Goal: Use online tool/utility: Utilize a website feature to perform a specific function

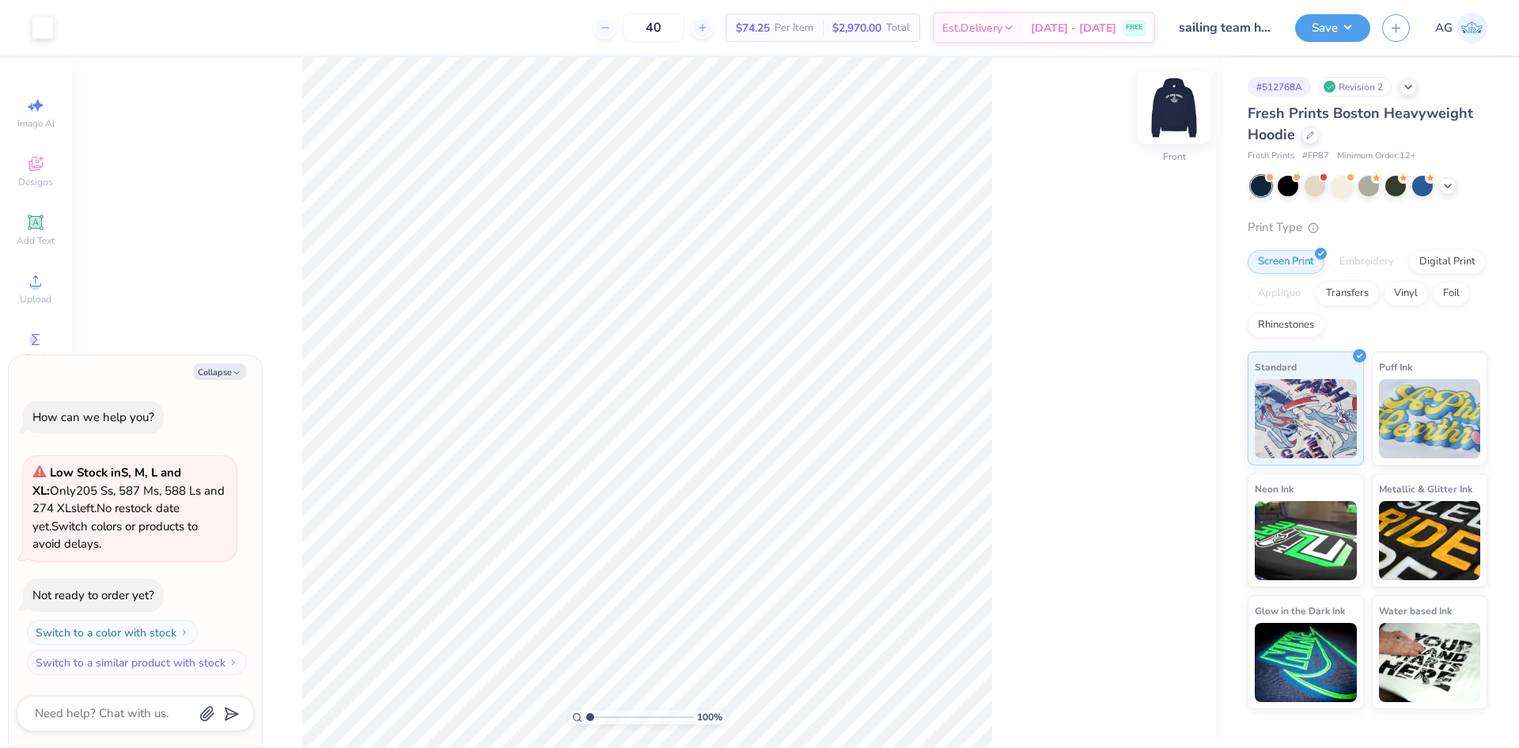
click at [1168, 134] on div "Front" at bounding box center [1174, 117] width 36 height 56
click at [0, 108] on div "Image AI Designs Add Text Upload Greek Clipart & logos Decorate" at bounding box center [35, 403] width 71 height 690
click at [65, 275] on div "Image AI Designs Add Text Upload Greek Clipart & logos Decorate" at bounding box center [35, 403] width 71 height 690
click at [55, 278] on div "Upload" at bounding box center [35, 288] width 55 height 47
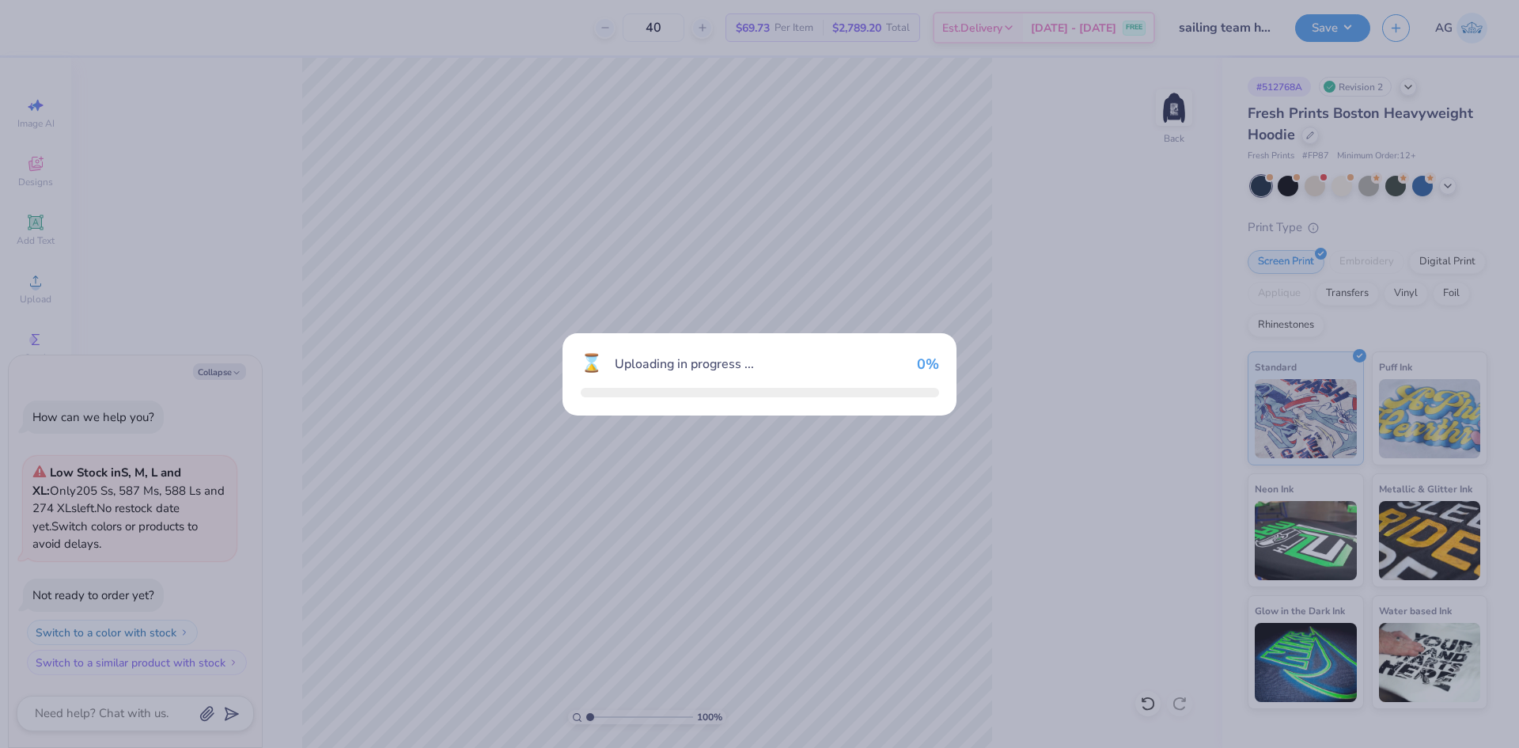
type textarea "x"
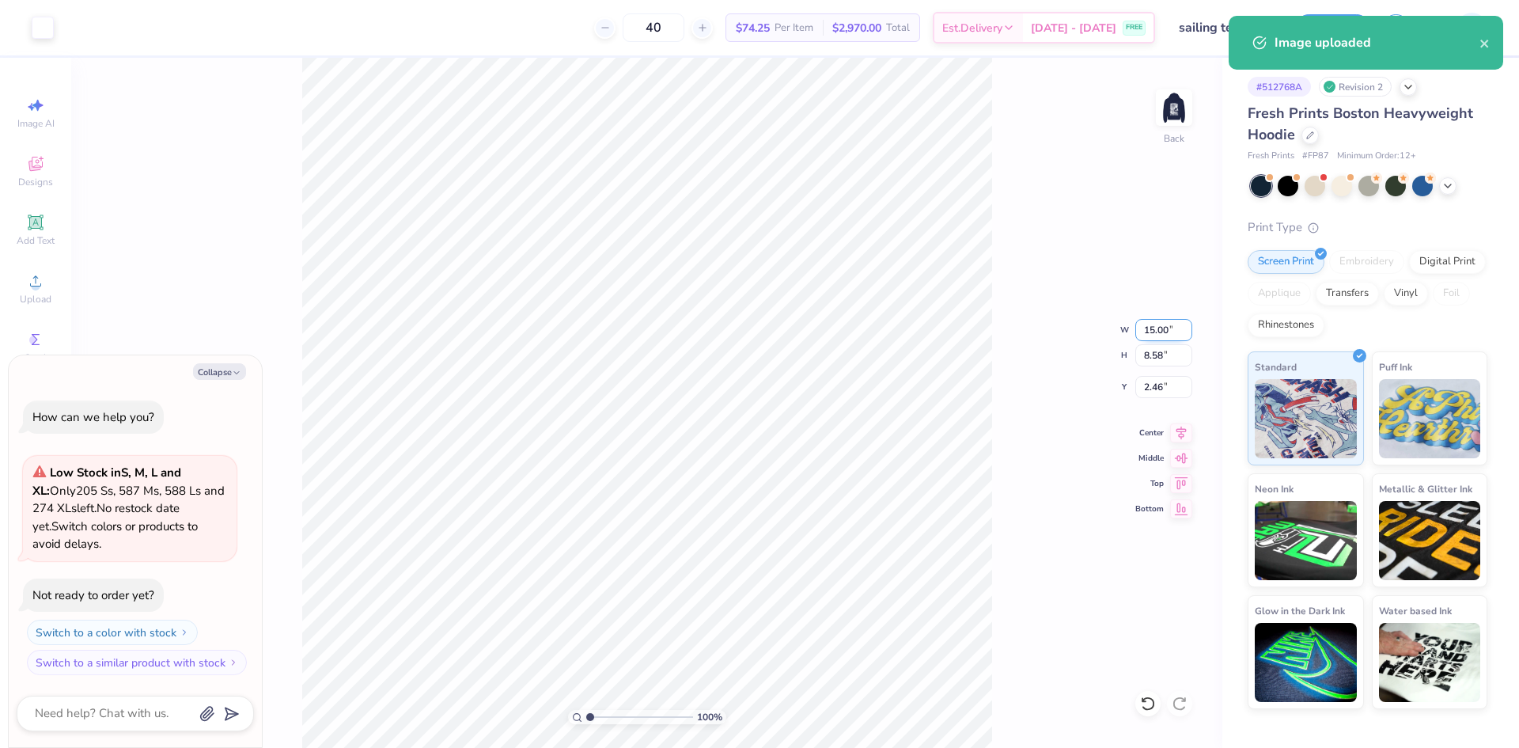
click at [1149, 340] on input "15.00" at bounding box center [1163, 330] width 57 height 22
type input "10"
type textarea "x"
type input "10.00"
type input "5.72"
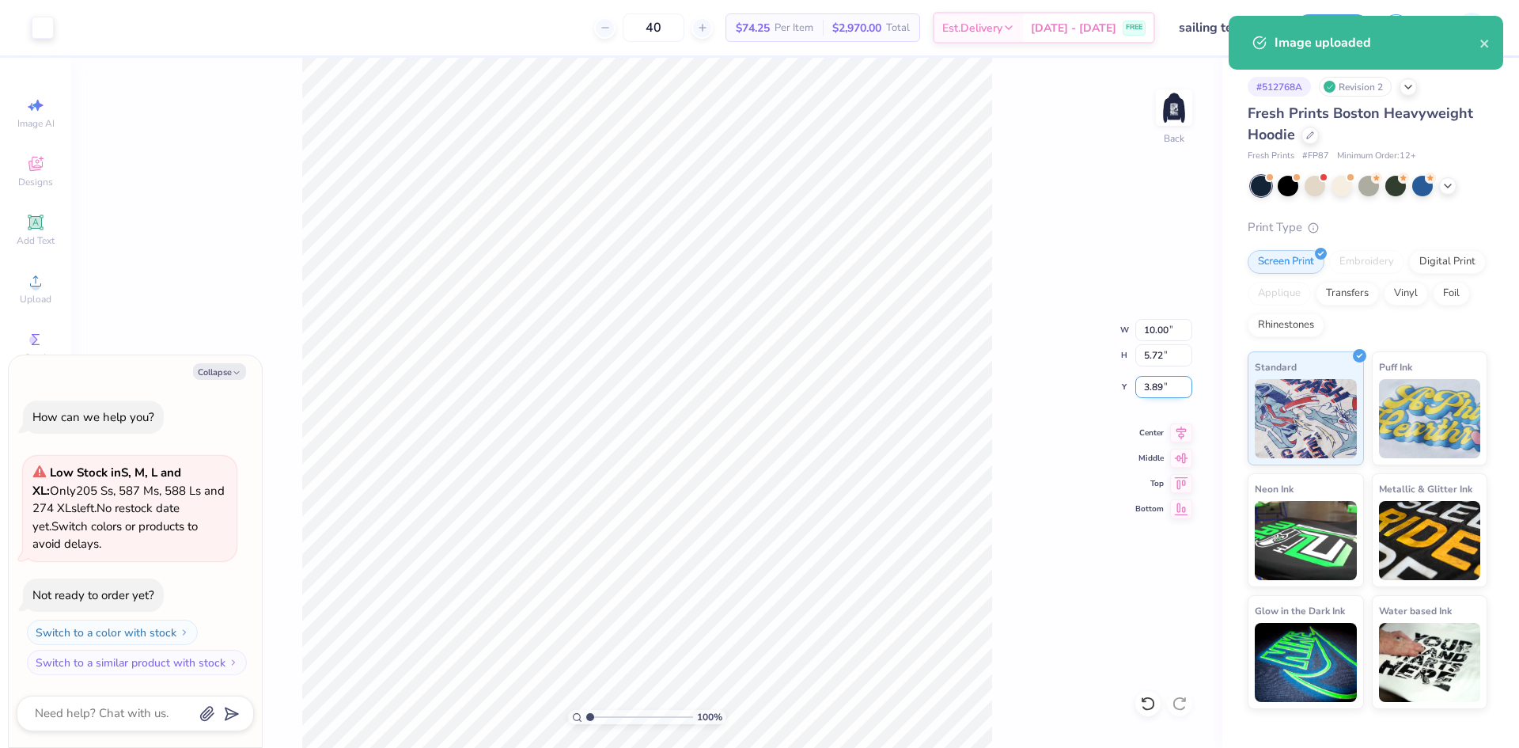
click at [1148, 388] on input "3.89" at bounding box center [1163, 387] width 57 height 22
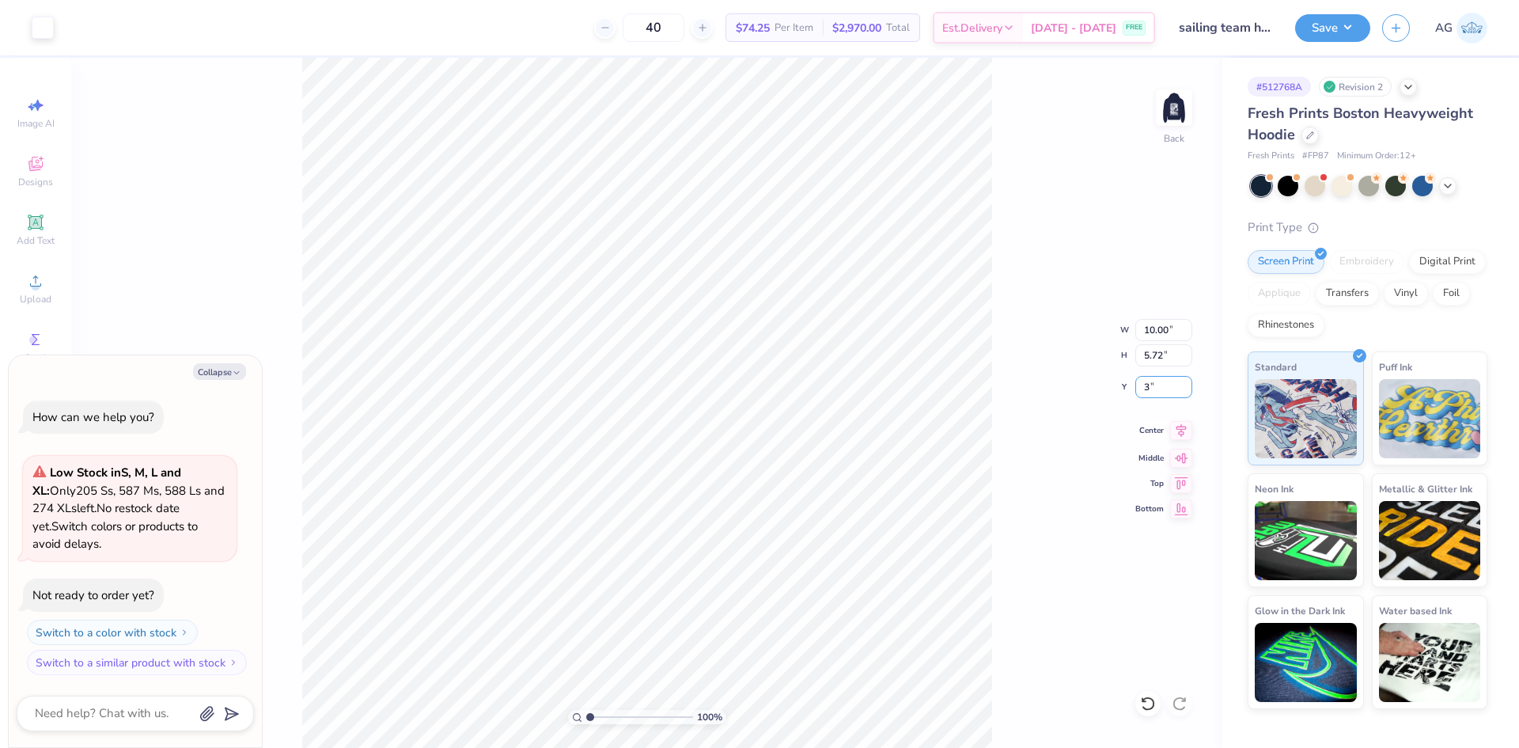
type input "3.00"
type textarea "x"
click at [1186, 430] on icon at bounding box center [1181, 430] width 22 height 19
drag, startPoint x: 590, startPoint y: 717, endPoint x: 600, endPoint y: 717, distance: 9.5
type input "1.93"
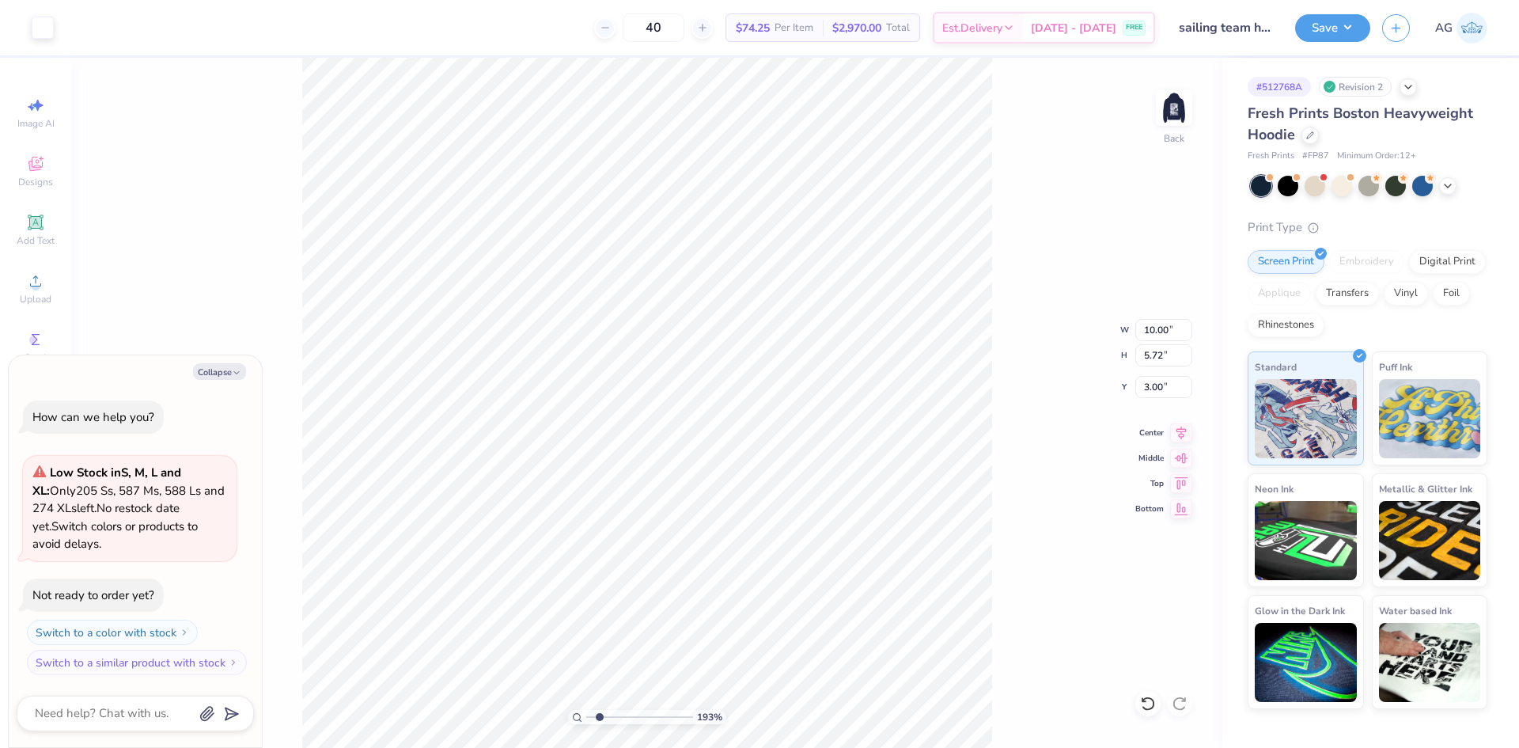
click at [600, 717] on input "range" at bounding box center [639, 717] width 107 height 14
click at [1162, 105] on img at bounding box center [1173, 107] width 63 height 63
type textarea "x"
drag, startPoint x: 600, startPoint y: 717, endPoint x: 559, endPoint y: 717, distance: 41.1
type input "1"
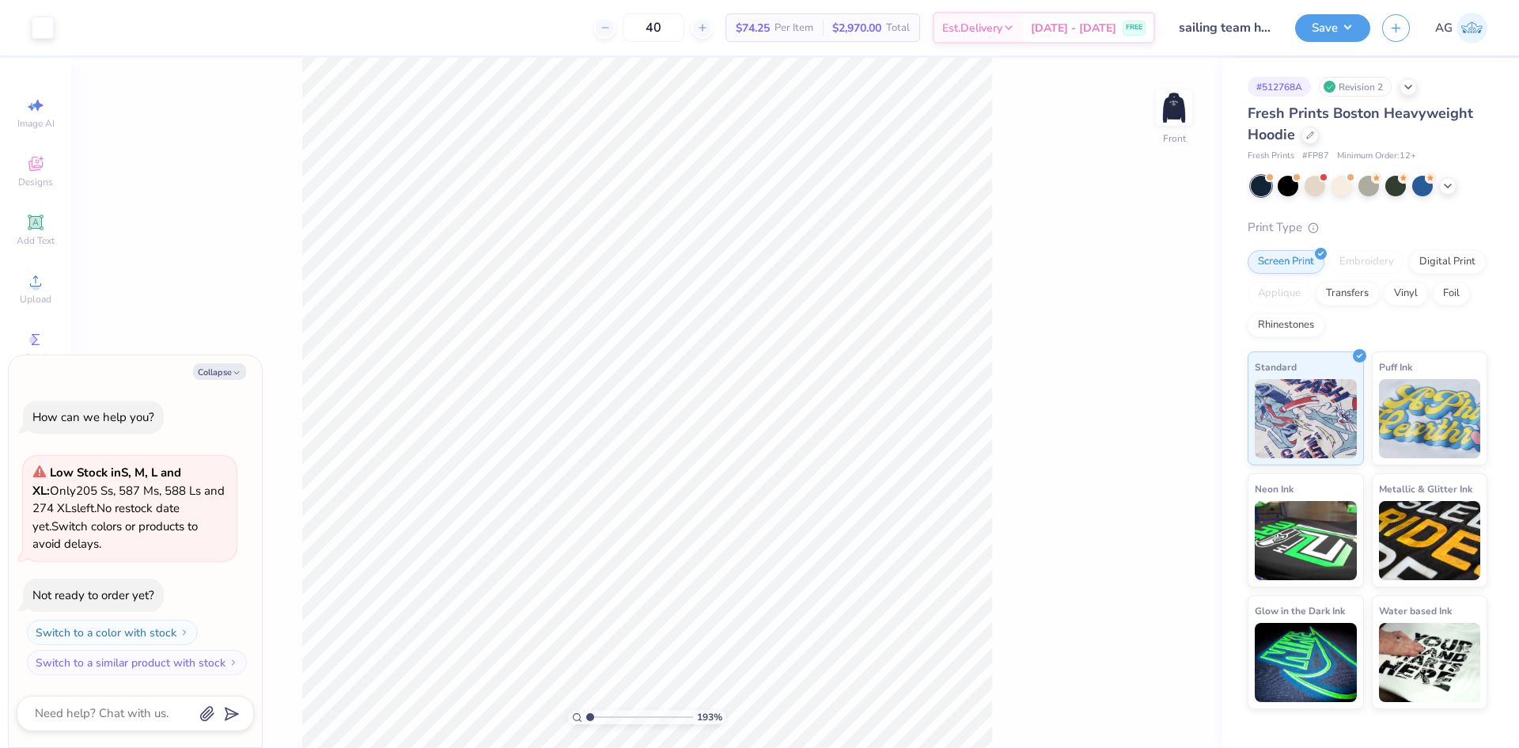
click at [586, 717] on input "range" at bounding box center [639, 717] width 107 height 14
click at [51, 228] on div "Add Text" at bounding box center [35, 229] width 55 height 47
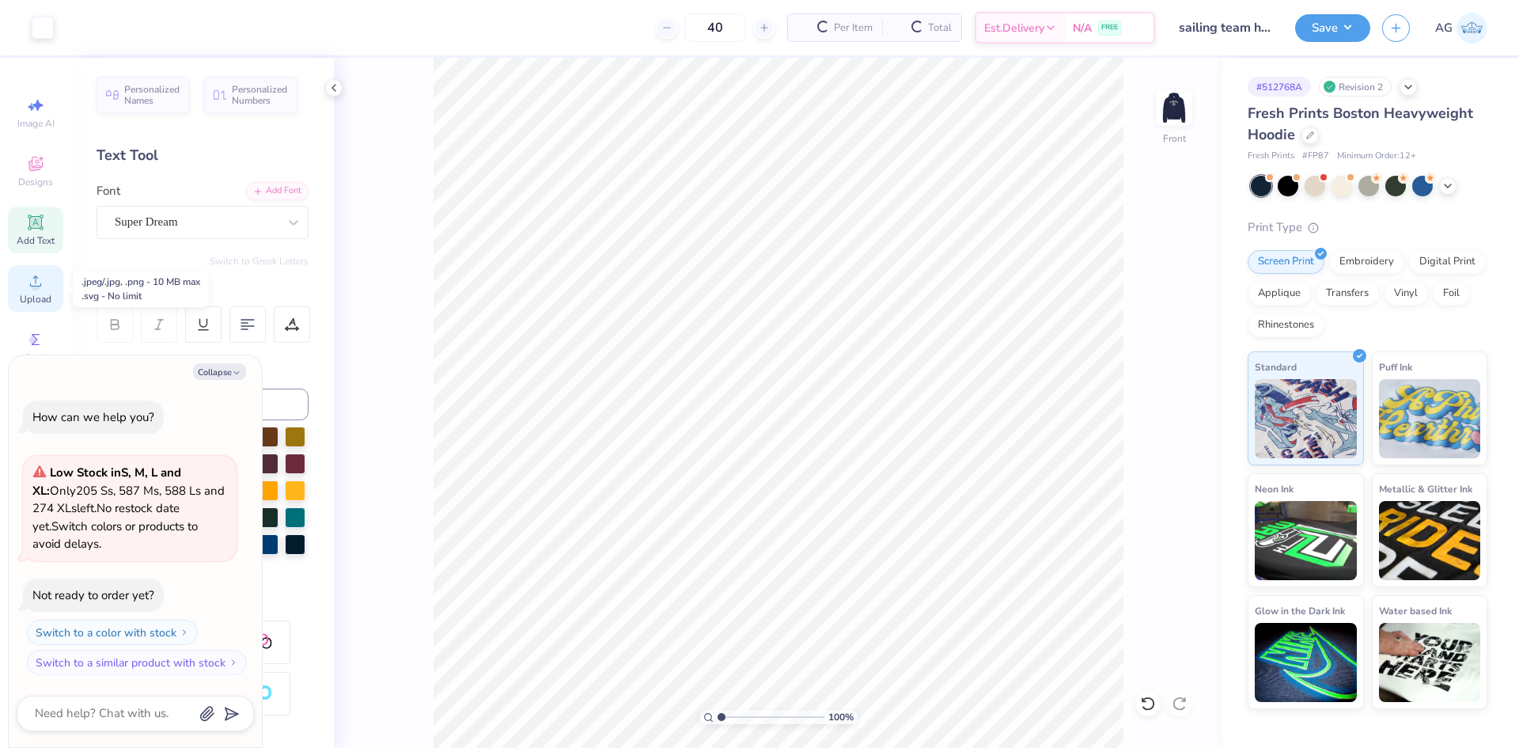
click at [27, 295] on span "Upload" at bounding box center [36, 299] width 32 height 13
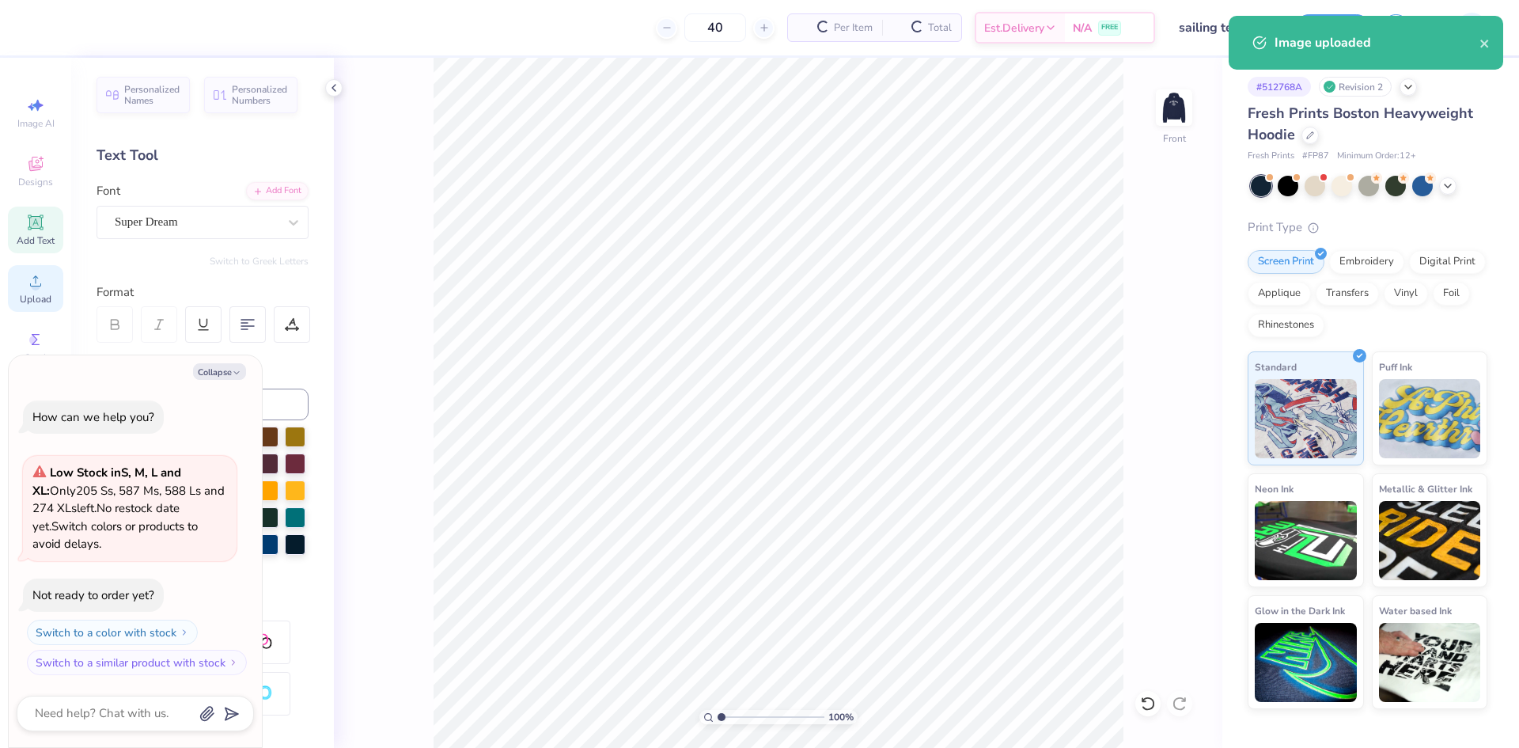
click at [40, 285] on circle at bounding box center [35, 286] width 9 height 9
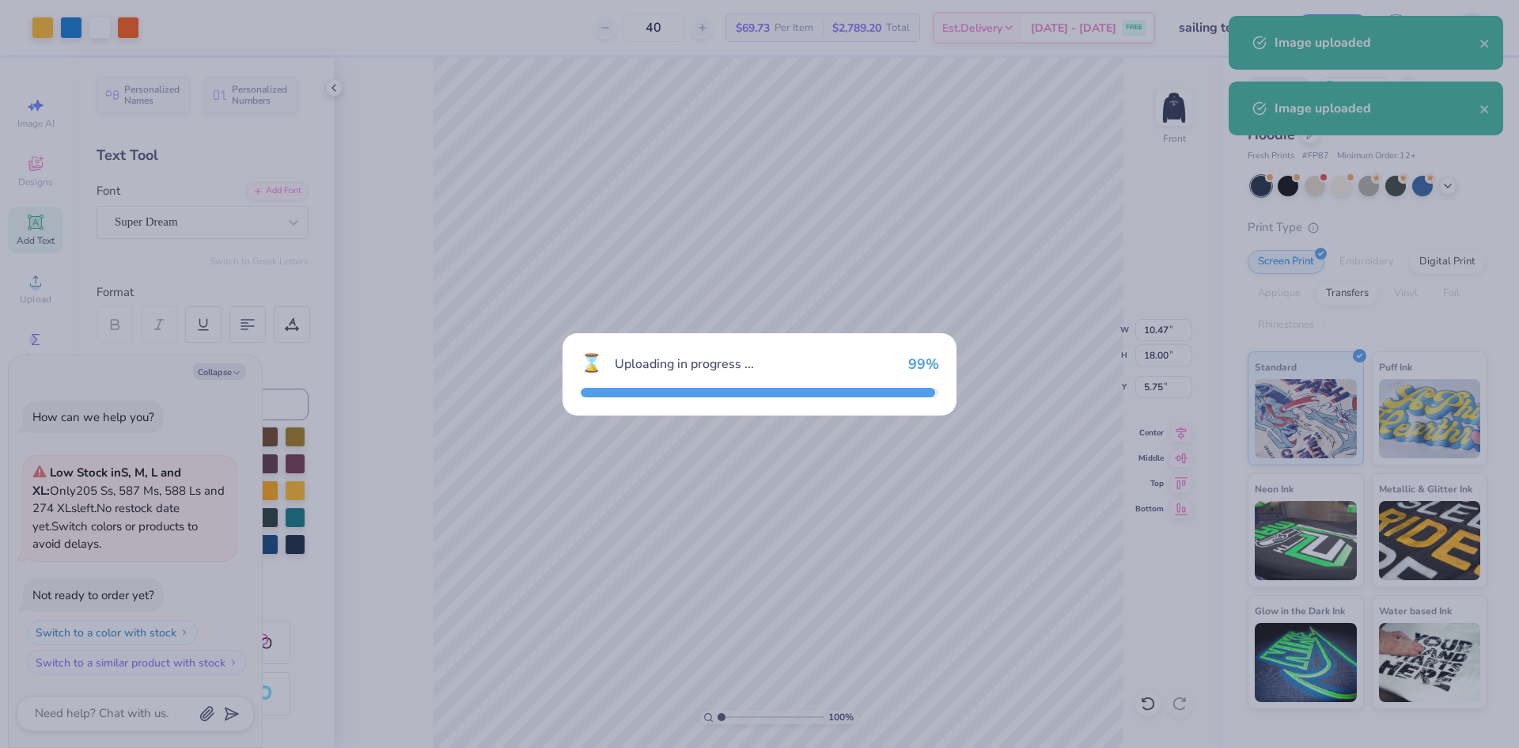
type textarea "x"
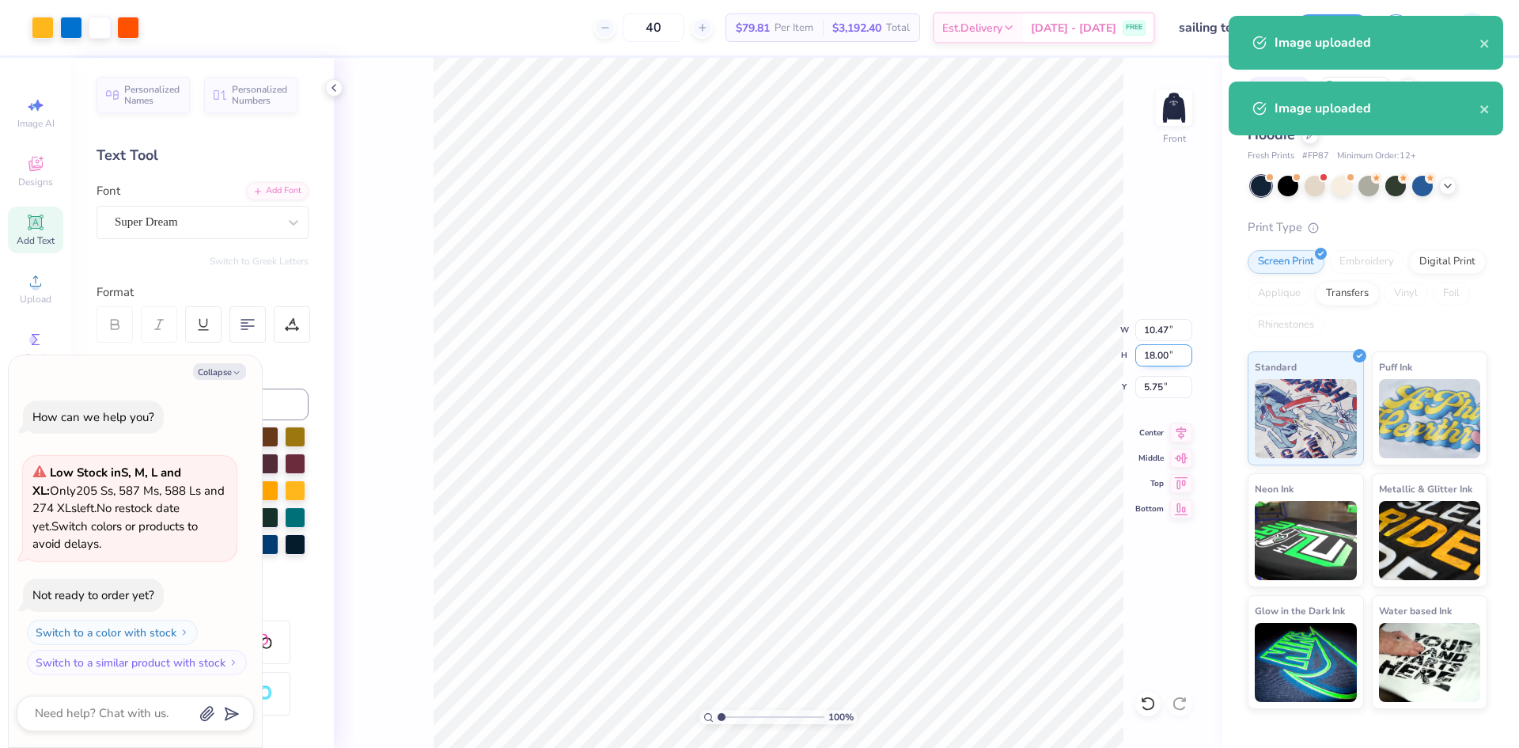
click at [1144, 353] on input "18.00" at bounding box center [1163, 355] width 57 height 22
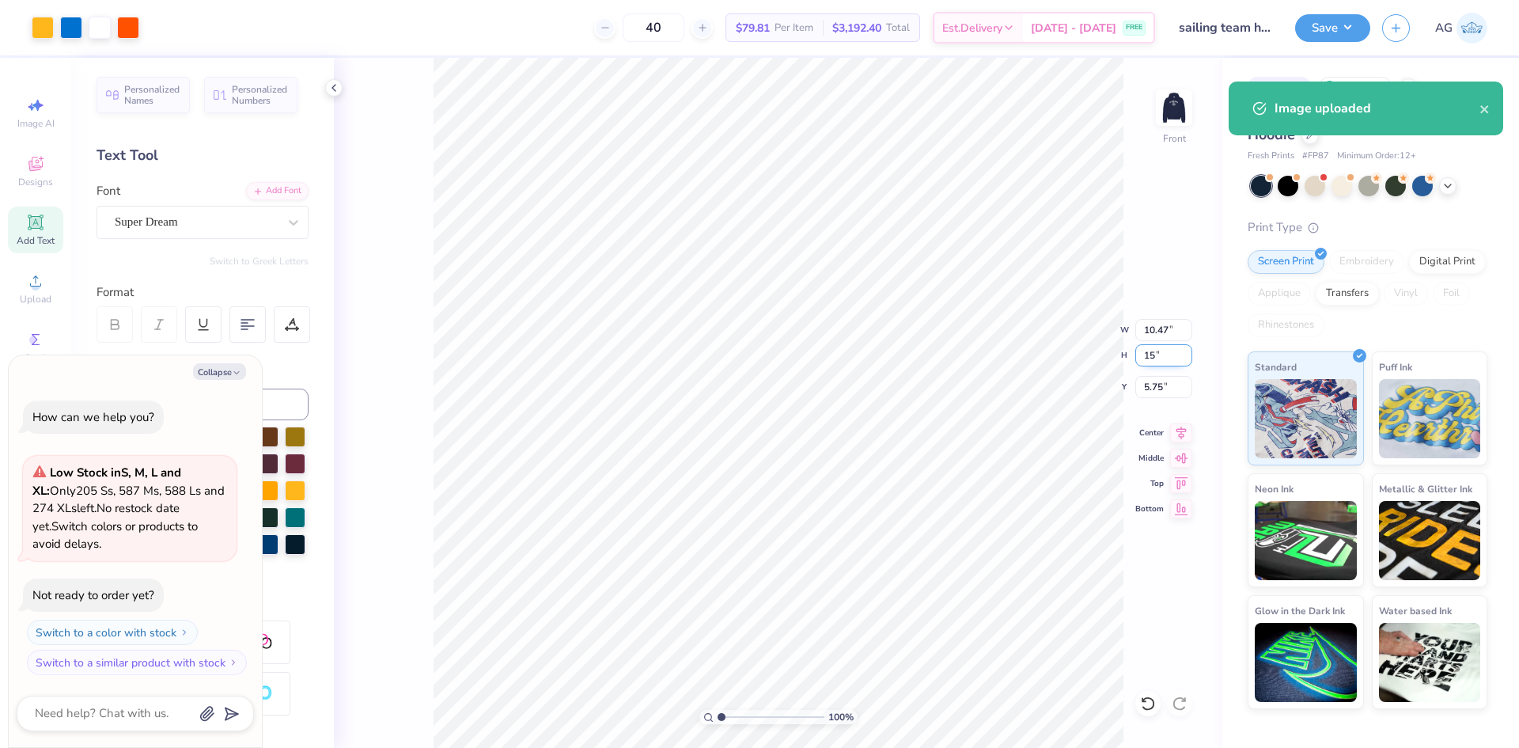
type input "15"
type textarea "x"
type input "8.73"
type input "15.00"
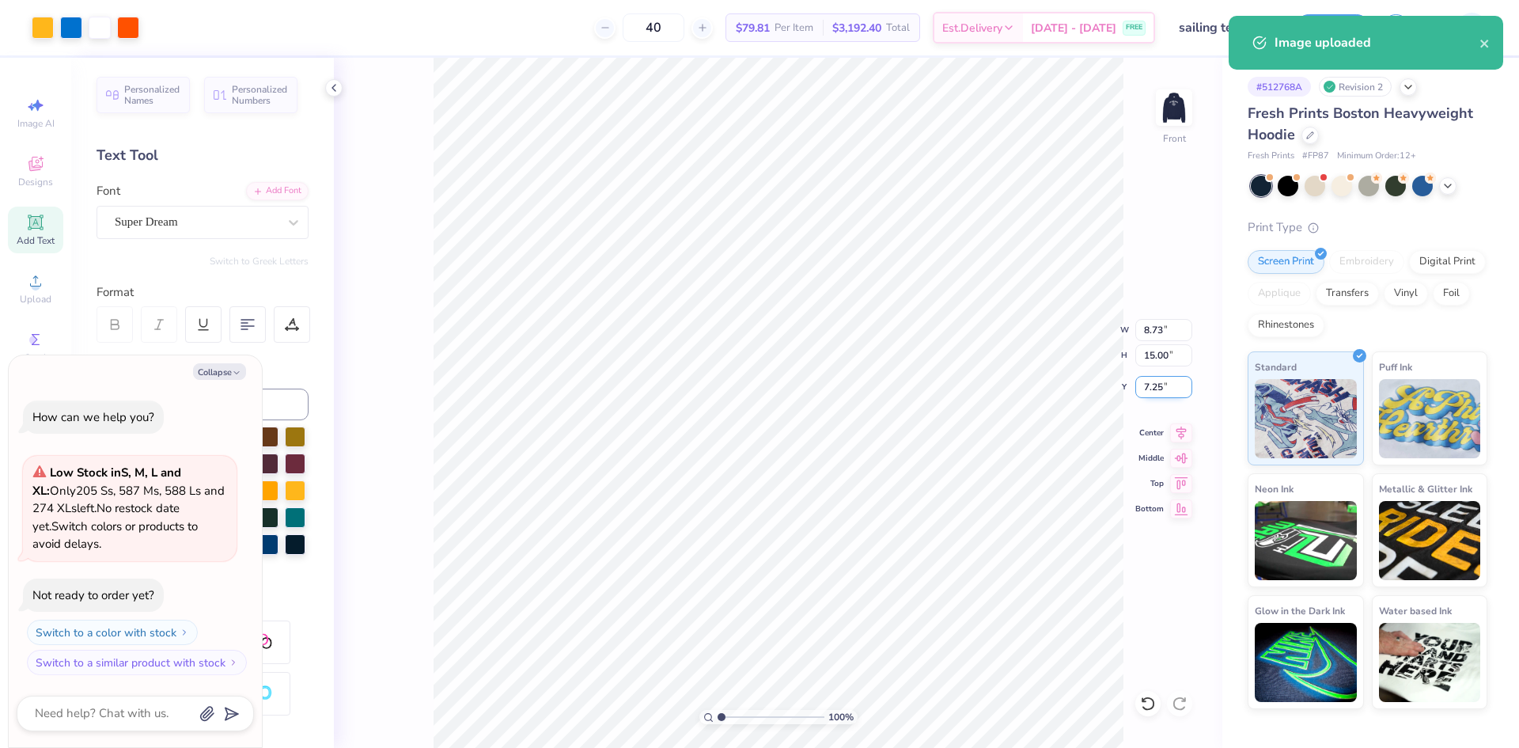
click at [1154, 393] on input "7.25" at bounding box center [1163, 387] width 57 height 22
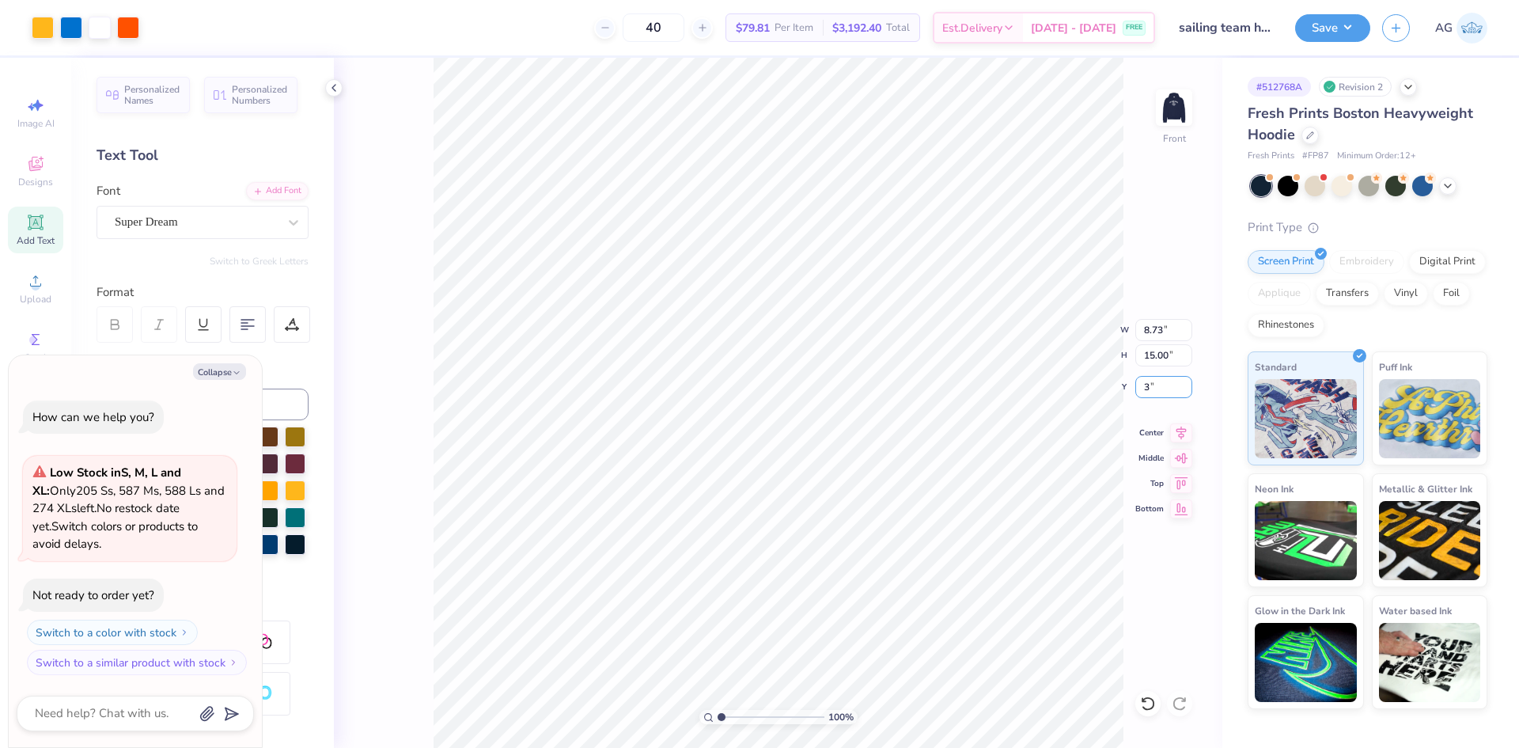
type input "3"
click at [1178, 433] on icon at bounding box center [1181, 432] width 22 height 19
type textarea "x"
type input "5.00"
drag, startPoint x: 1159, startPoint y: 388, endPoint x: 1130, endPoint y: 385, distance: 28.6
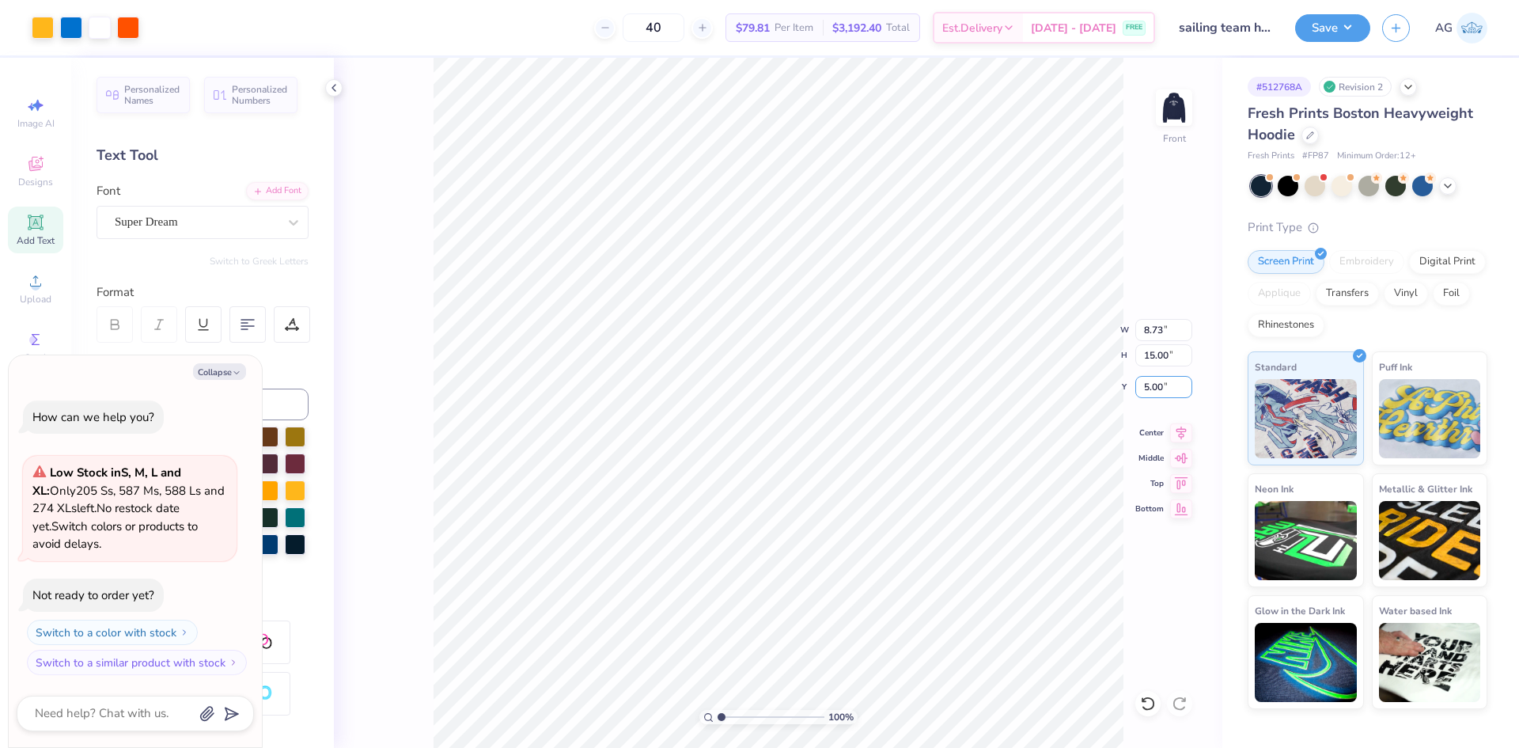
click at [1130, 385] on div "100 % Front W 8.73 8.73 " H 15.00 15.00 " Y 5.00 5.00 " Center Middle Top Bottom" at bounding box center [778, 403] width 888 height 690
type textarea "x"
click at [1145, 389] on input "5.00" at bounding box center [1163, 387] width 57 height 22
type input "6"
type textarea "x"
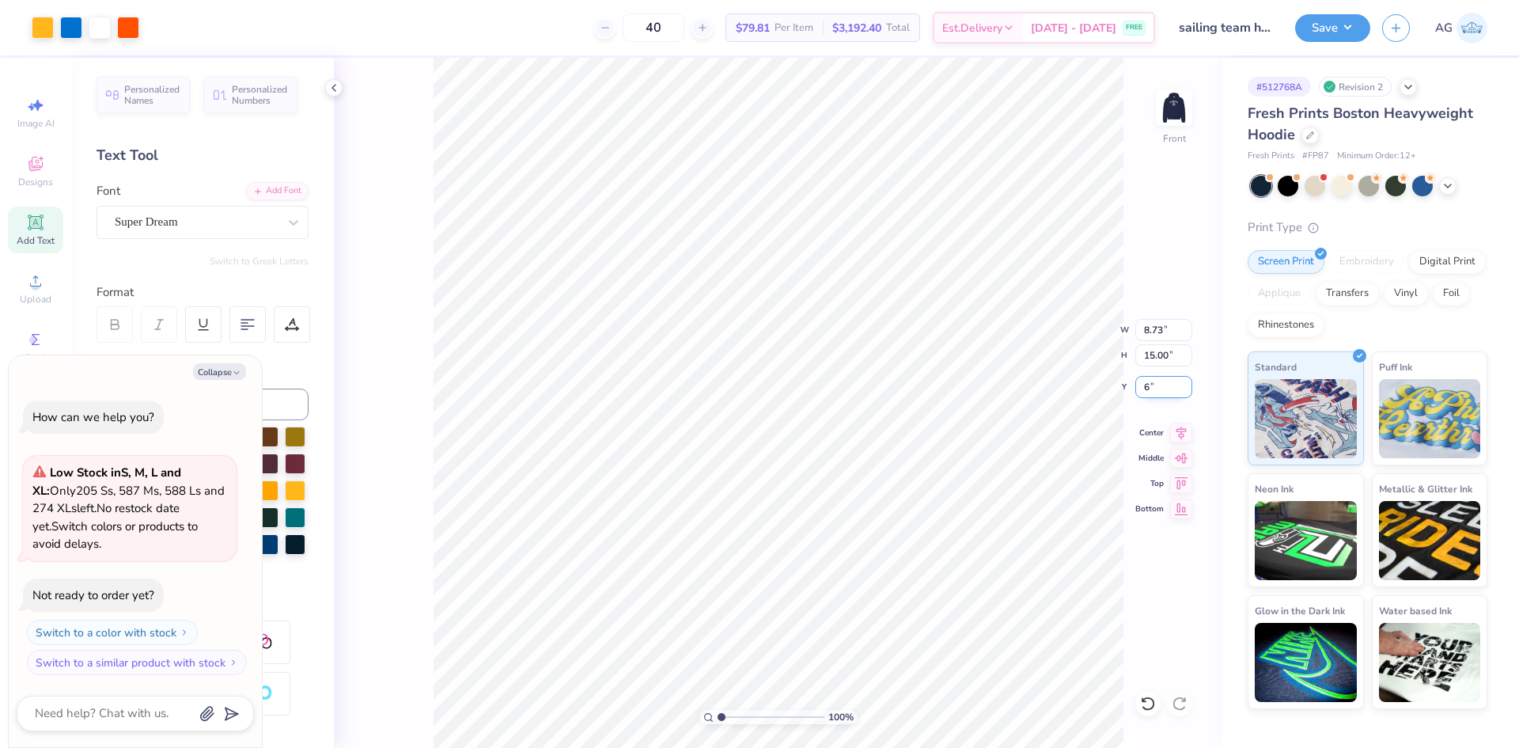
type input "6.00"
click at [1178, 425] on icon at bounding box center [1181, 430] width 22 height 19
click at [1316, 35] on button "Save" at bounding box center [1332, 26] width 75 height 28
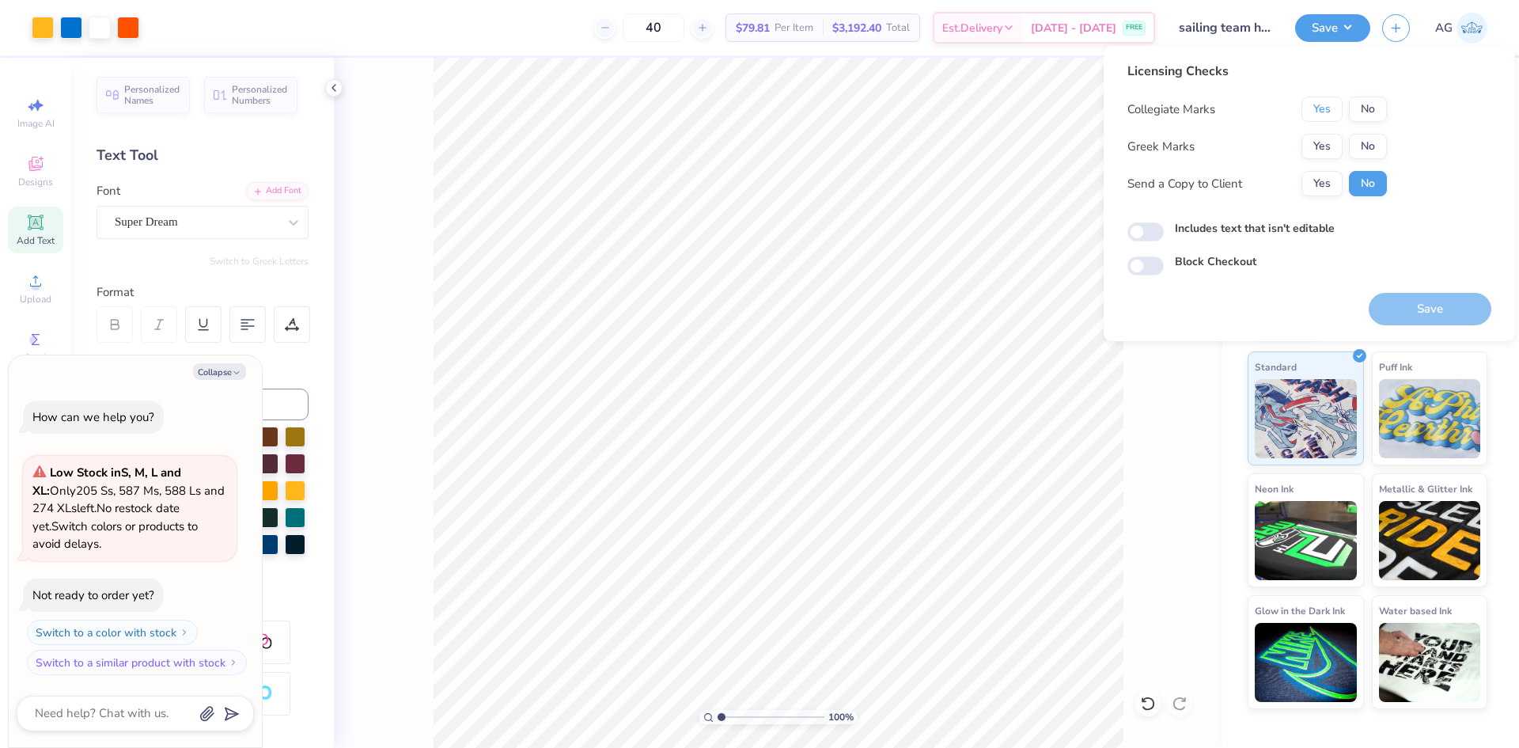
drag, startPoint x: 1317, startPoint y: 109, endPoint x: 1356, endPoint y: 132, distance: 45.0
click at [1319, 109] on button "Yes" at bounding box center [1321, 109] width 41 height 25
drag, startPoint x: 1356, startPoint y: 132, endPoint x: 1363, endPoint y: 167, distance: 35.5
click at [1361, 146] on button "No" at bounding box center [1368, 146] width 38 height 25
type textarea "x"
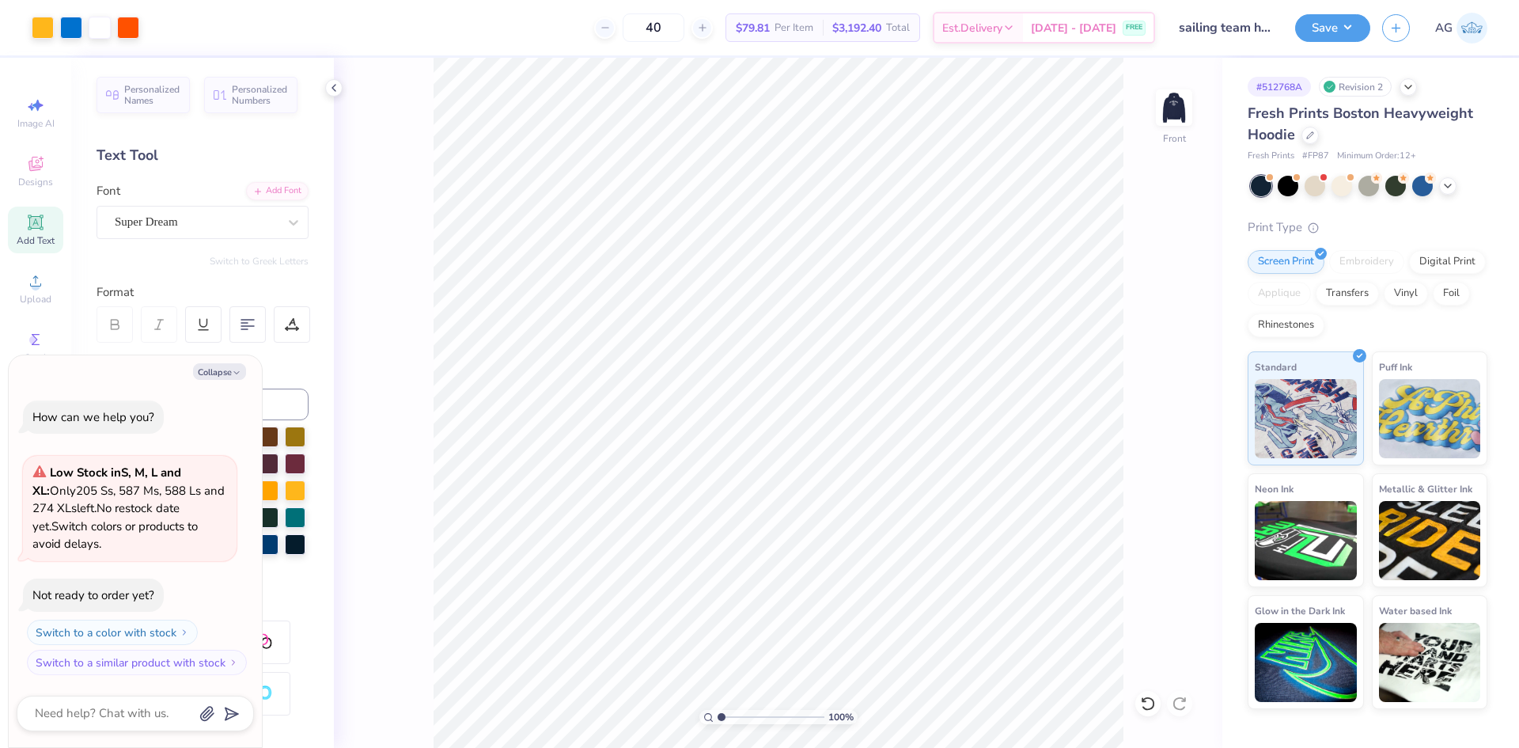
drag, startPoint x: 721, startPoint y: 710, endPoint x: 729, endPoint y: 713, distance: 8.5
click at [731, 712] on input "range" at bounding box center [770, 717] width 107 height 14
drag, startPoint x: 724, startPoint y: 717, endPoint x: 734, endPoint y: 718, distance: 10.4
click at [734, 718] on input "range" at bounding box center [770, 717] width 107 height 14
drag, startPoint x: 732, startPoint y: 716, endPoint x: 725, endPoint y: 714, distance: 8.1
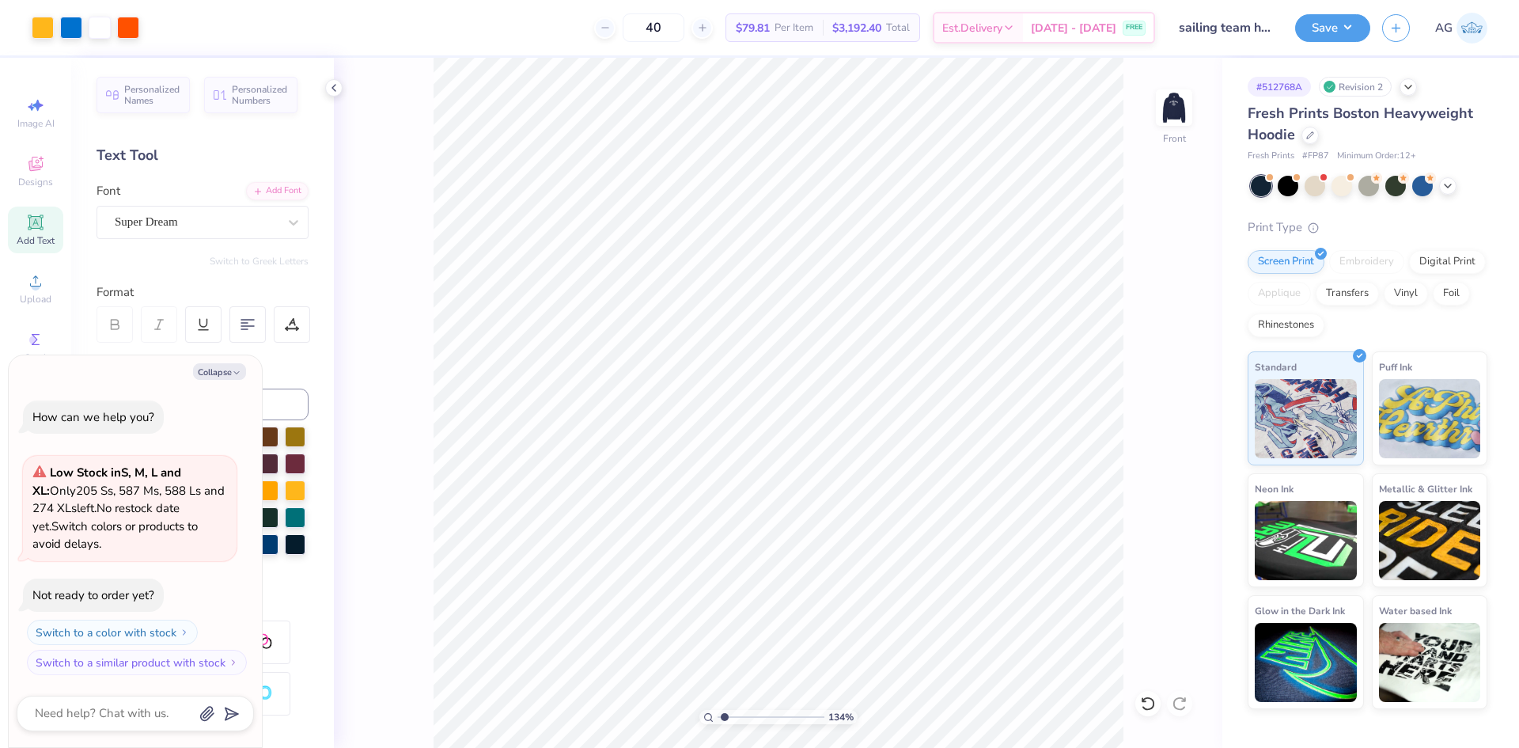
click at [725, 714] on input "range" at bounding box center [770, 717] width 107 height 14
drag, startPoint x: 732, startPoint y: 713, endPoint x: 777, endPoint y: 708, distance: 45.4
click at [777, 710] on input "range" at bounding box center [770, 717] width 107 height 14
drag, startPoint x: 746, startPoint y: 716, endPoint x: 597, endPoint y: 699, distance: 149.6
type input "1"
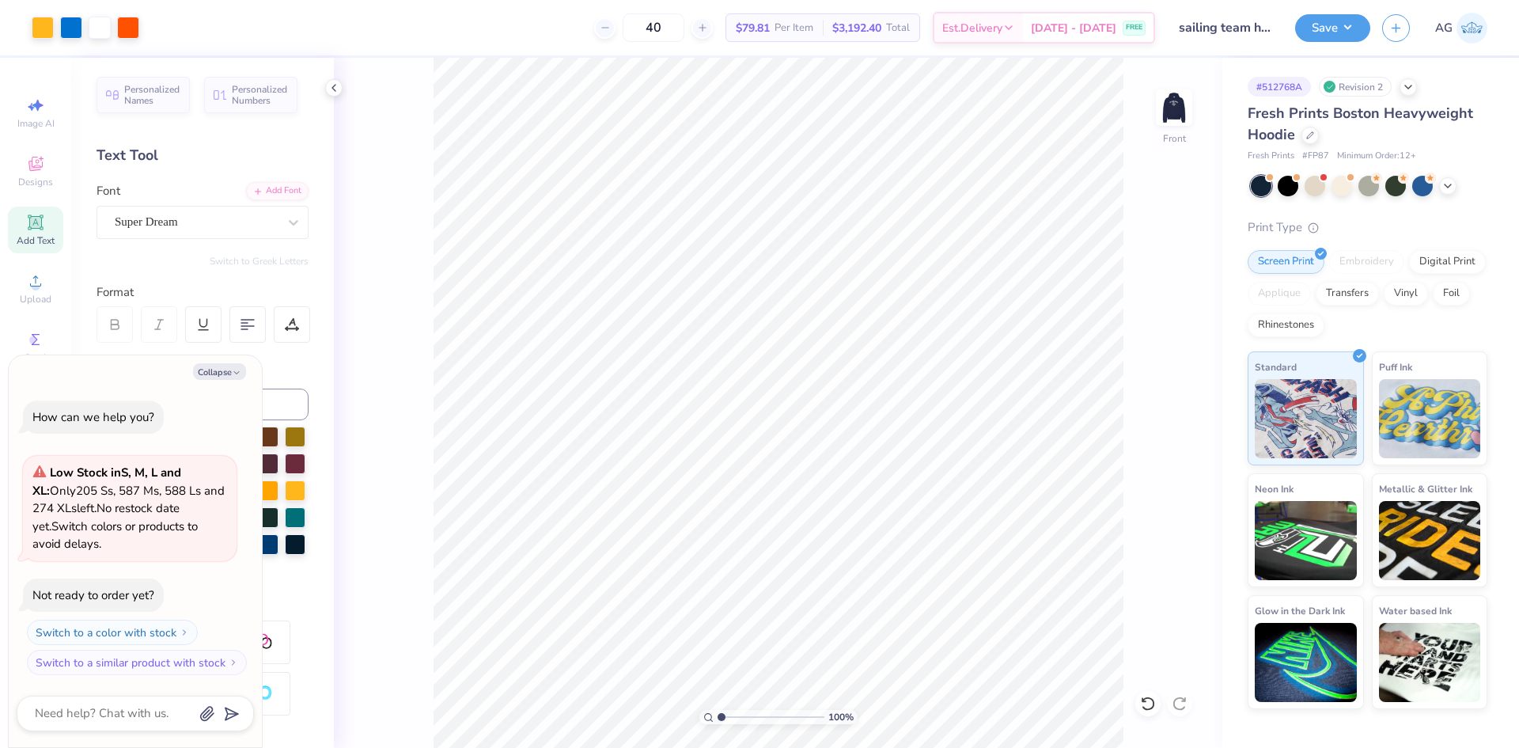
click at [717, 710] on input "range" at bounding box center [770, 717] width 107 height 14
click at [237, 373] on polyline "button" at bounding box center [236, 372] width 5 height 2
type textarea "x"
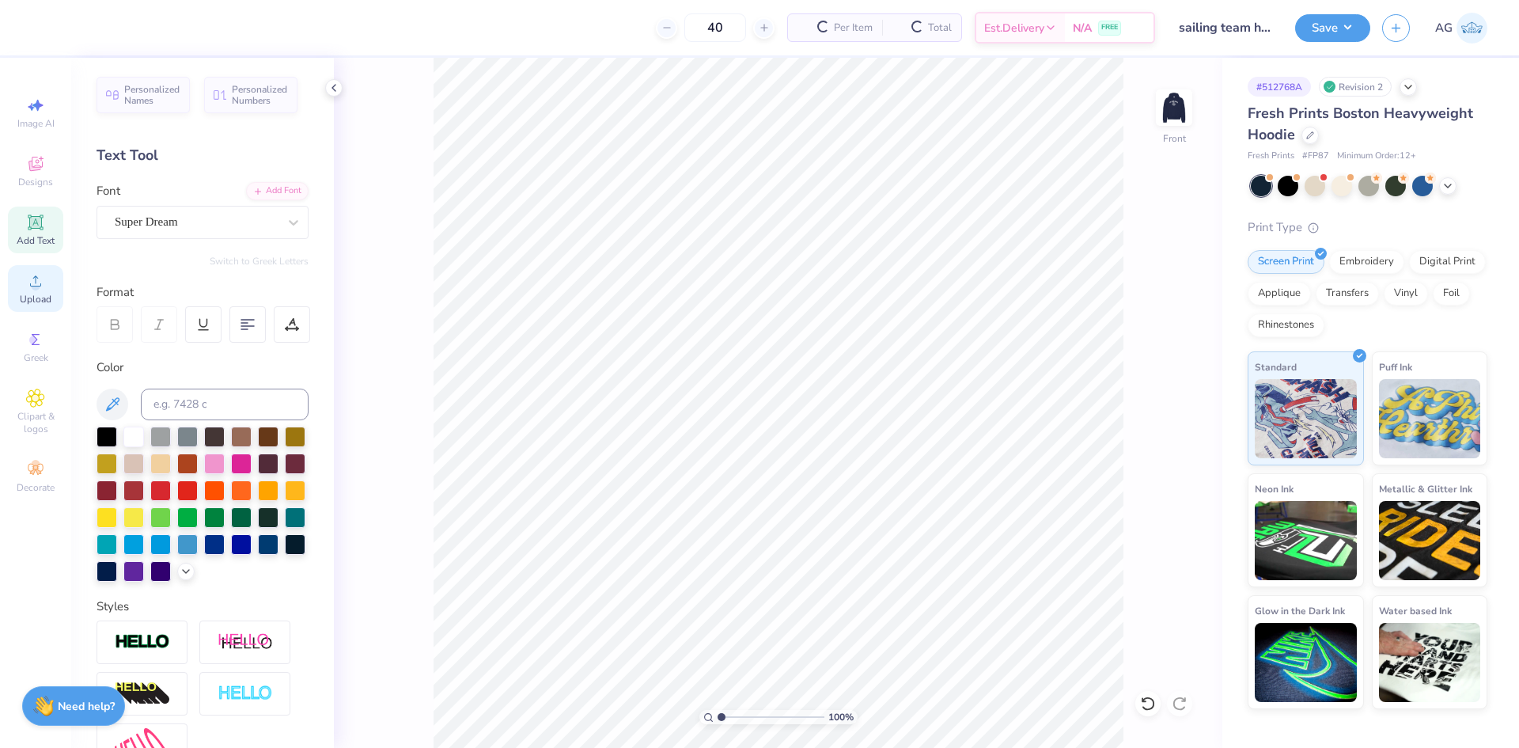
click at [31, 299] on span "Upload" at bounding box center [36, 299] width 32 height 13
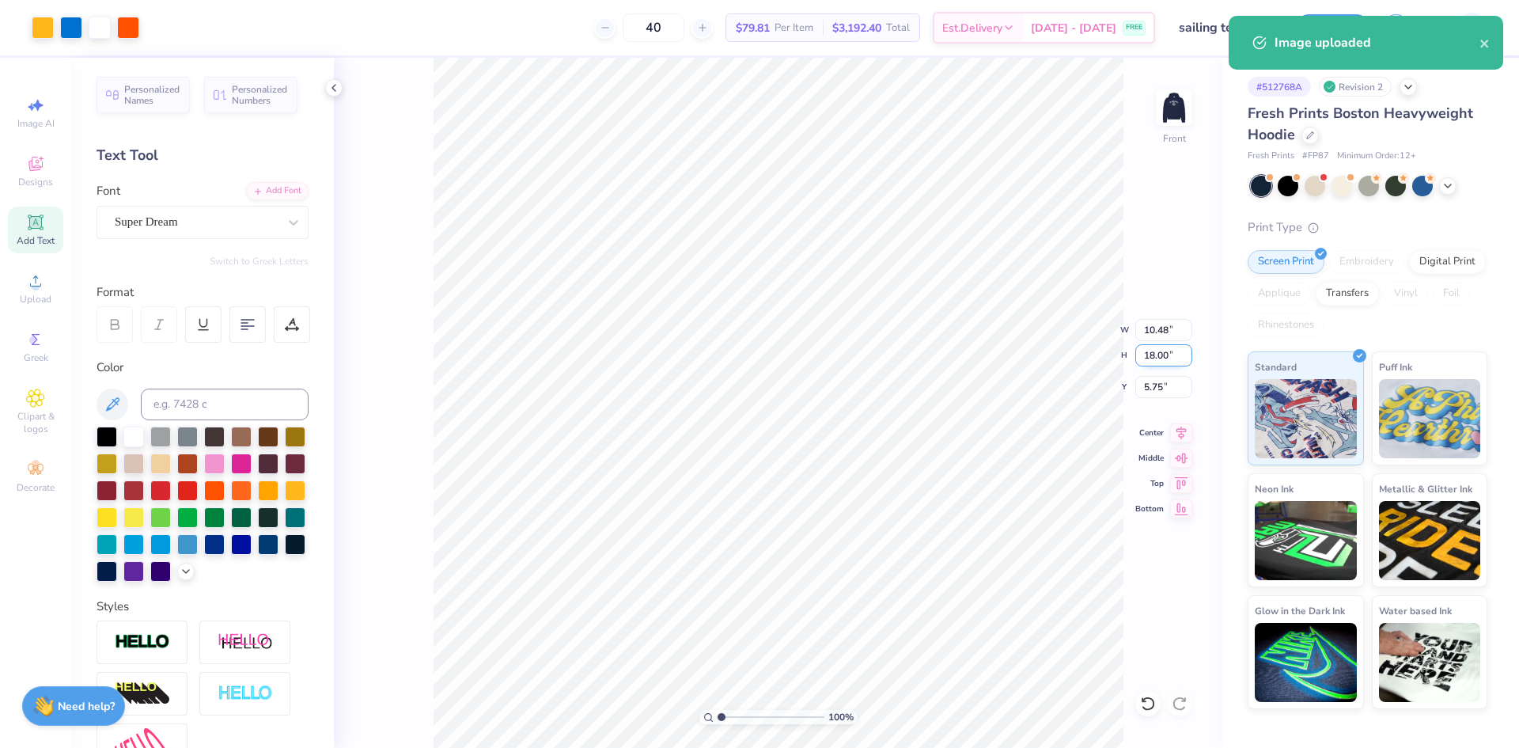
click at [1155, 344] on input "18.00" at bounding box center [1163, 355] width 57 height 22
type input "15"
type input "8.73"
type input "15.00"
click at [1153, 380] on input "7.25" at bounding box center [1163, 387] width 57 height 22
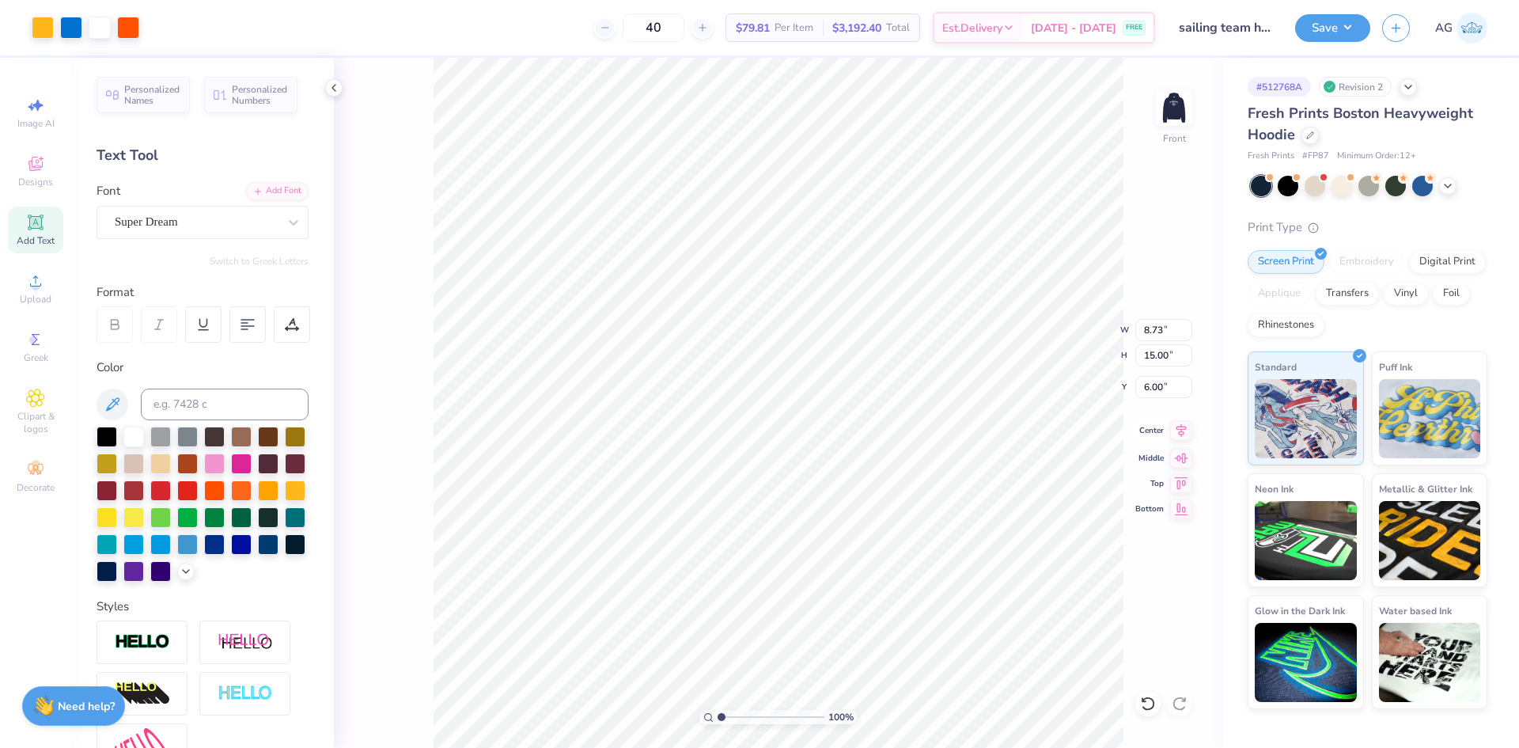
click at [1181, 430] on icon at bounding box center [1181, 429] width 10 height 13
click at [1155, 382] on input "5.96" at bounding box center [1163, 387] width 57 height 22
type input "6.00"
click at [1351, 20] on button "Save" at bounding box center [1332, 26] width 75 height 28
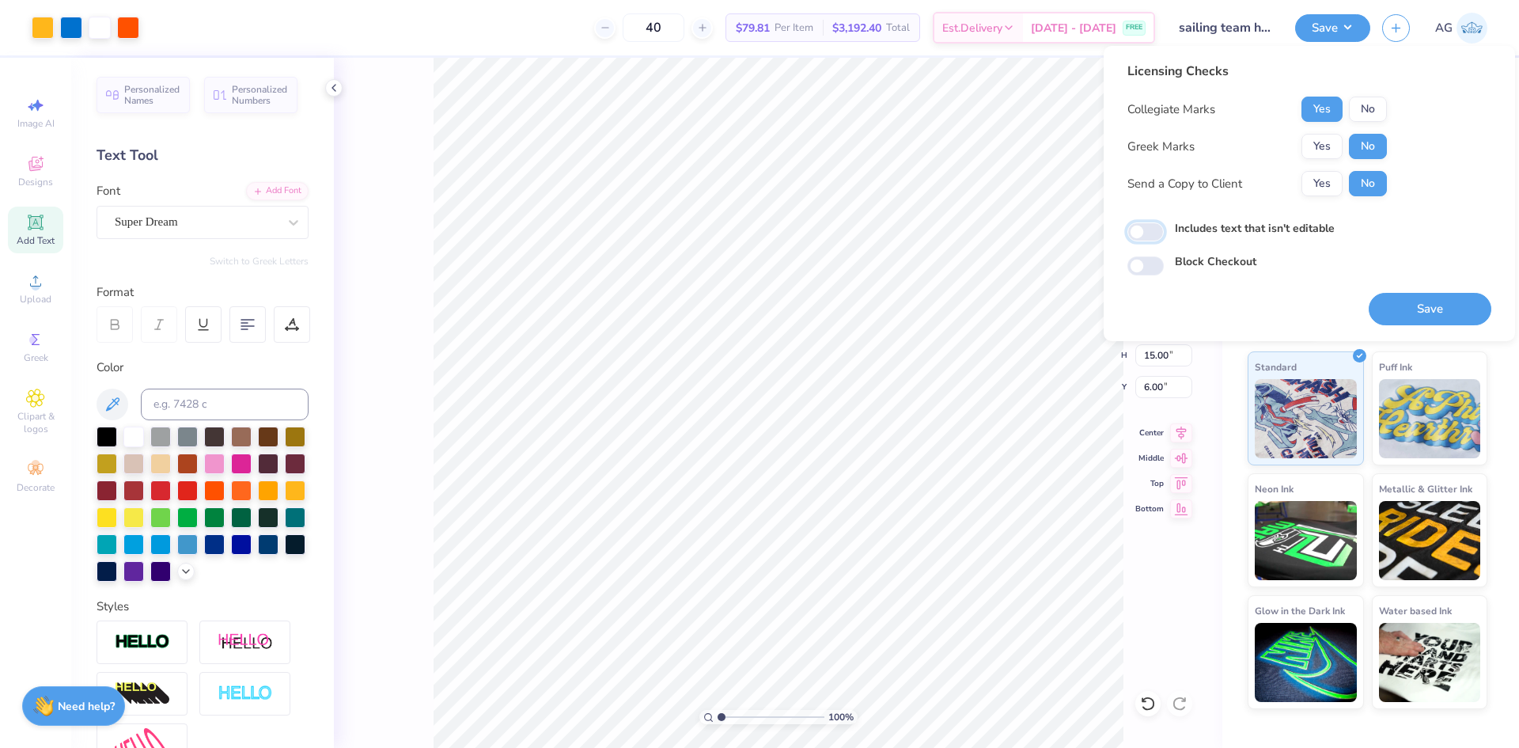
click at [1160, 227] on input "Includes text that isn't editable" at bounding box center [1145, 231] width 36 height 19
checkbox input "true"
click at [1368, 300] on div "Licensing Checks Collegiate Marks Yes No Greek Marks Yes No Send a Copy to Clie…" at bounding box center [1309, 193] width 364 height 263
click at [1384, 306] on button "Save" at bounding box center [1429, 309] width 123 height 32
